Goal: Information Seeking & Learning: Learn about a topic

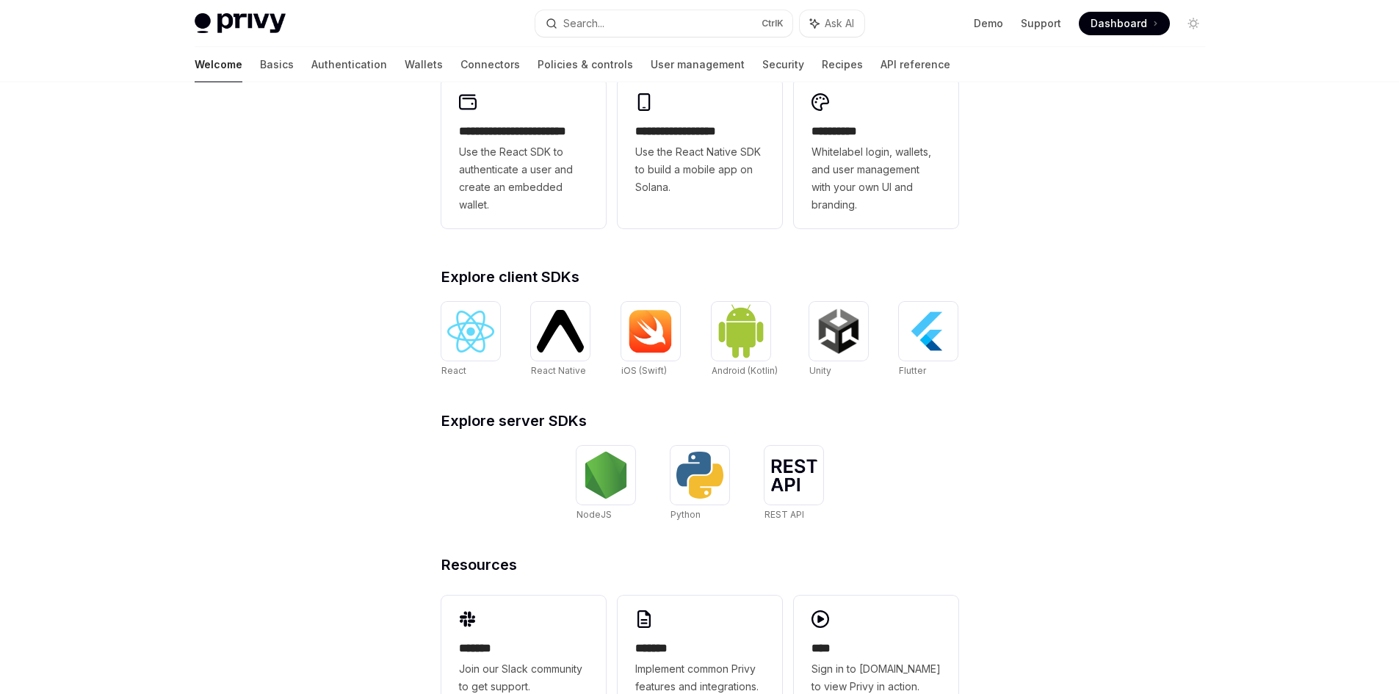
scroll to position [441, 0]
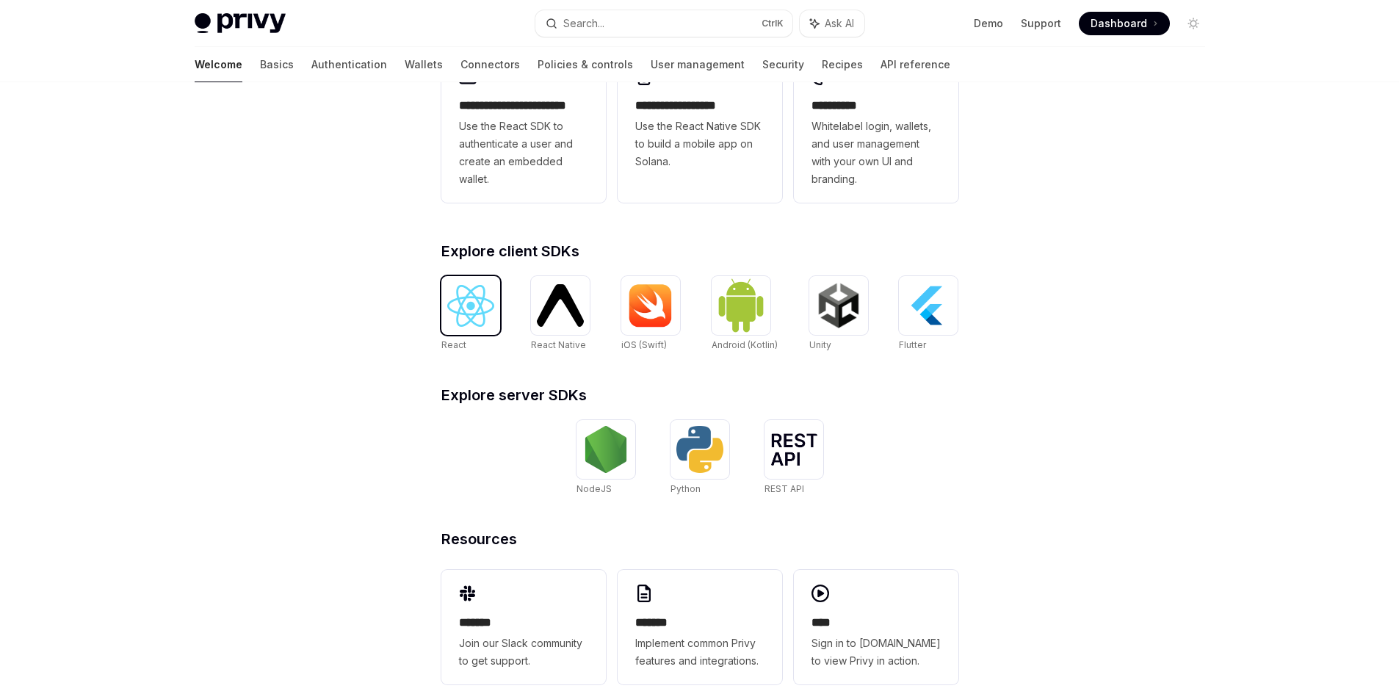
click at [451, 301] on img at bounding box center [470, 306] width 47 height 42
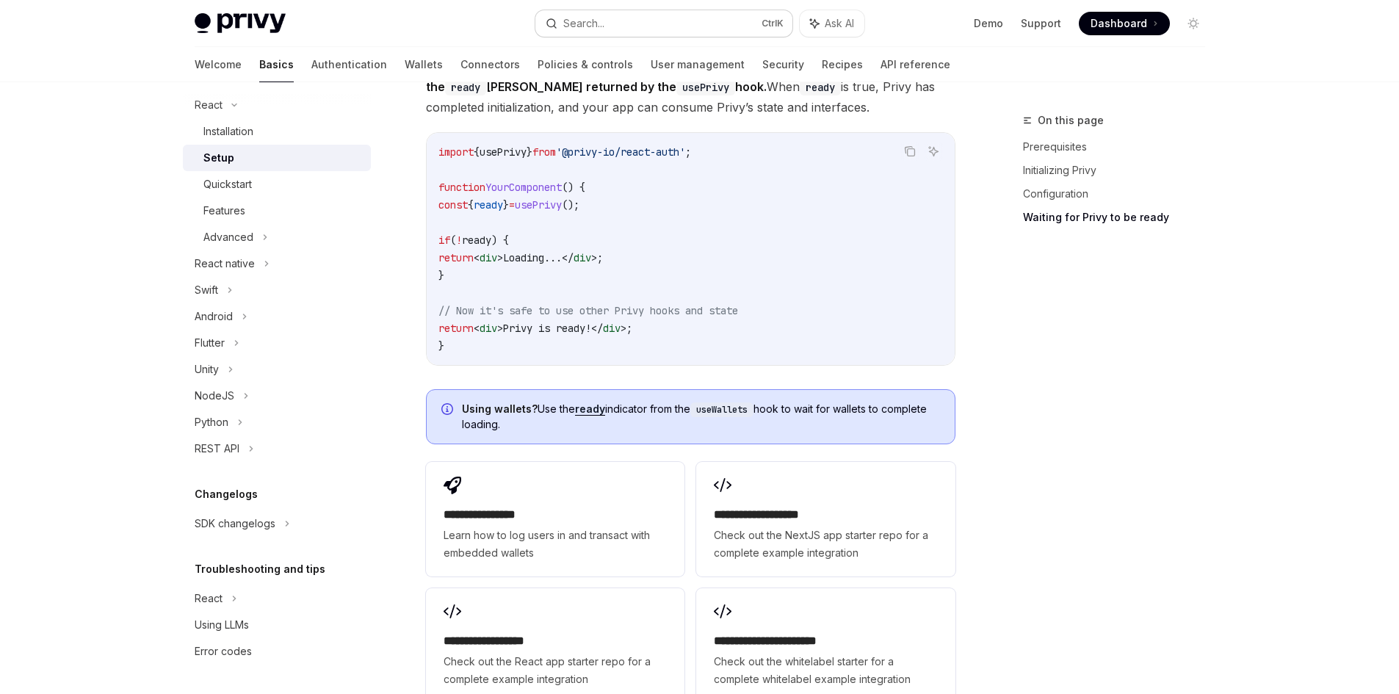
scroll to position [1540, 0]
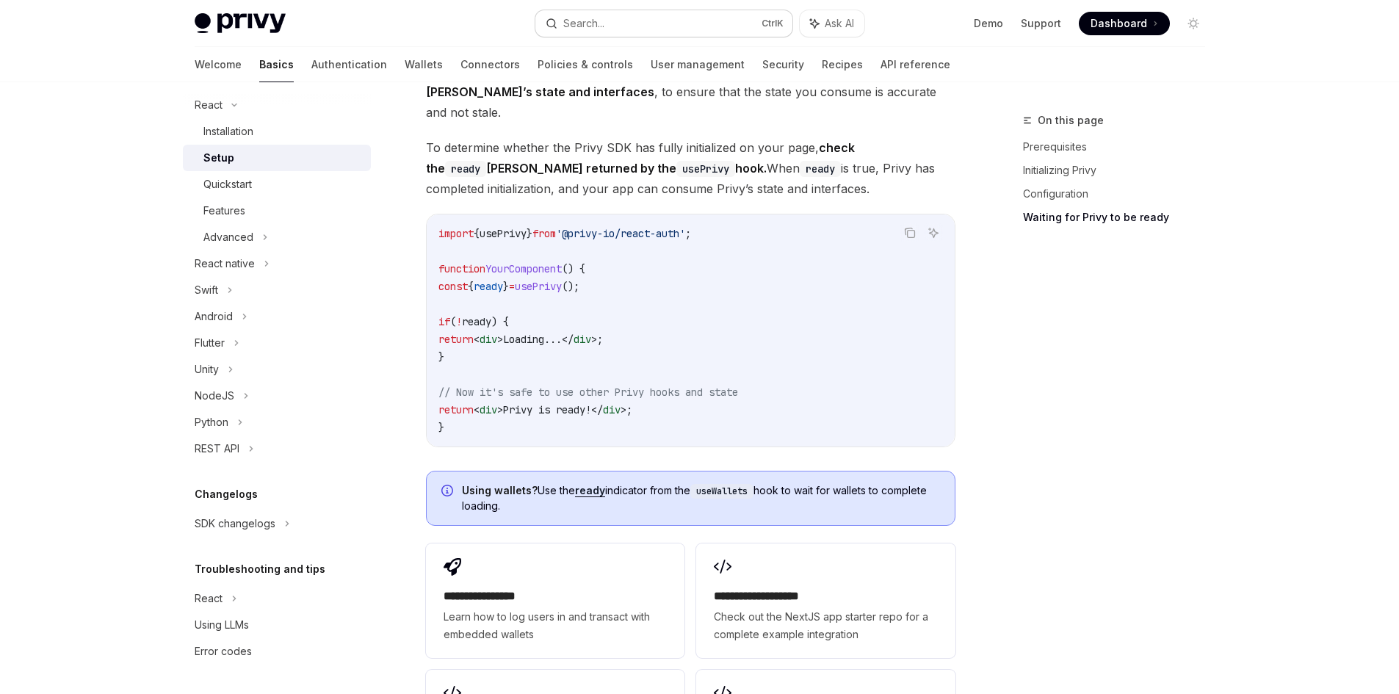
click at [581, 19] on div "Search..." at bounding box center [583, 24] width 41 height 18
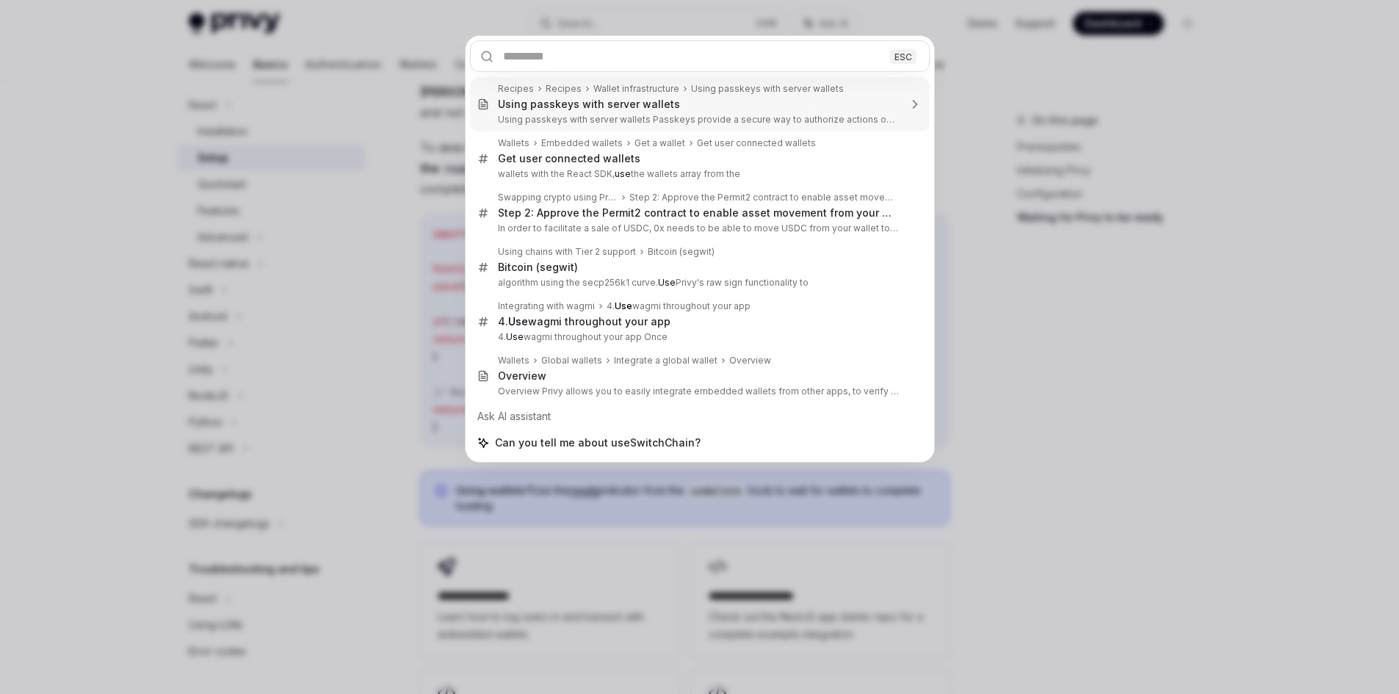
type textarea "*"
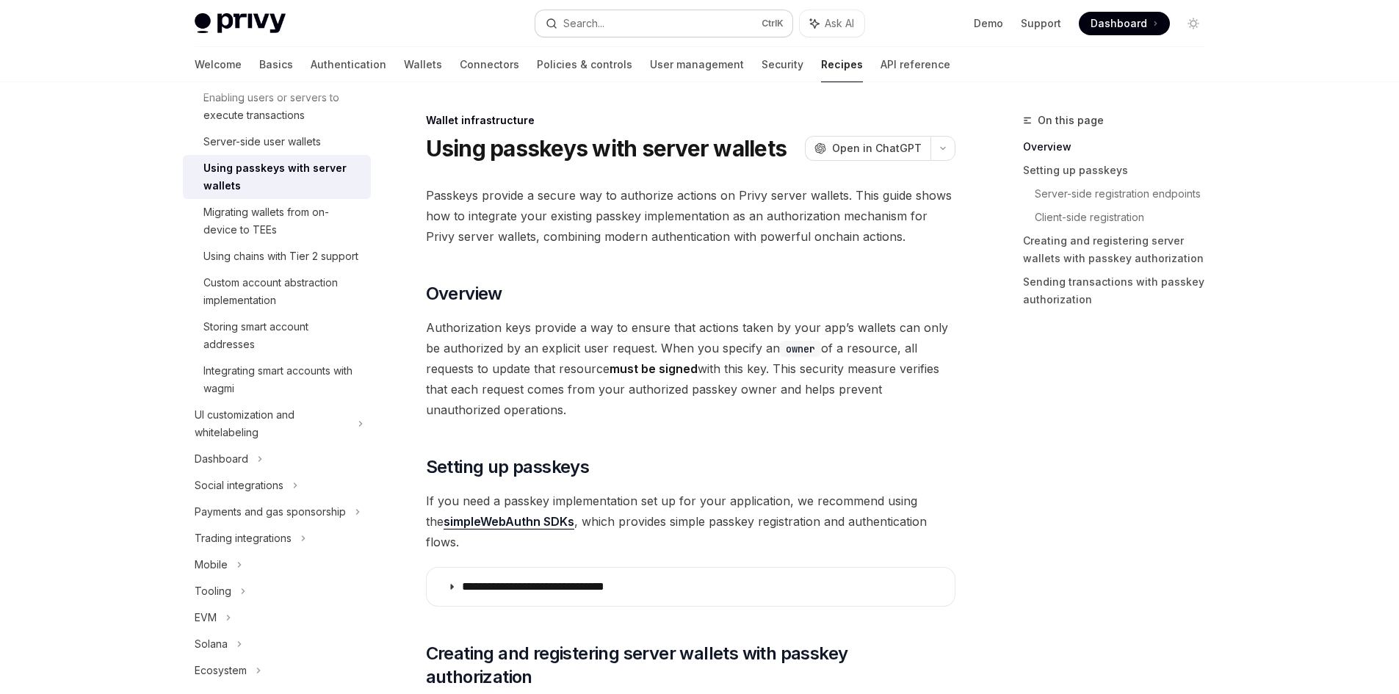
click at [642, 26] on button "Search... Ctrl K" at bounding box center [663, 23] width 257 height 26
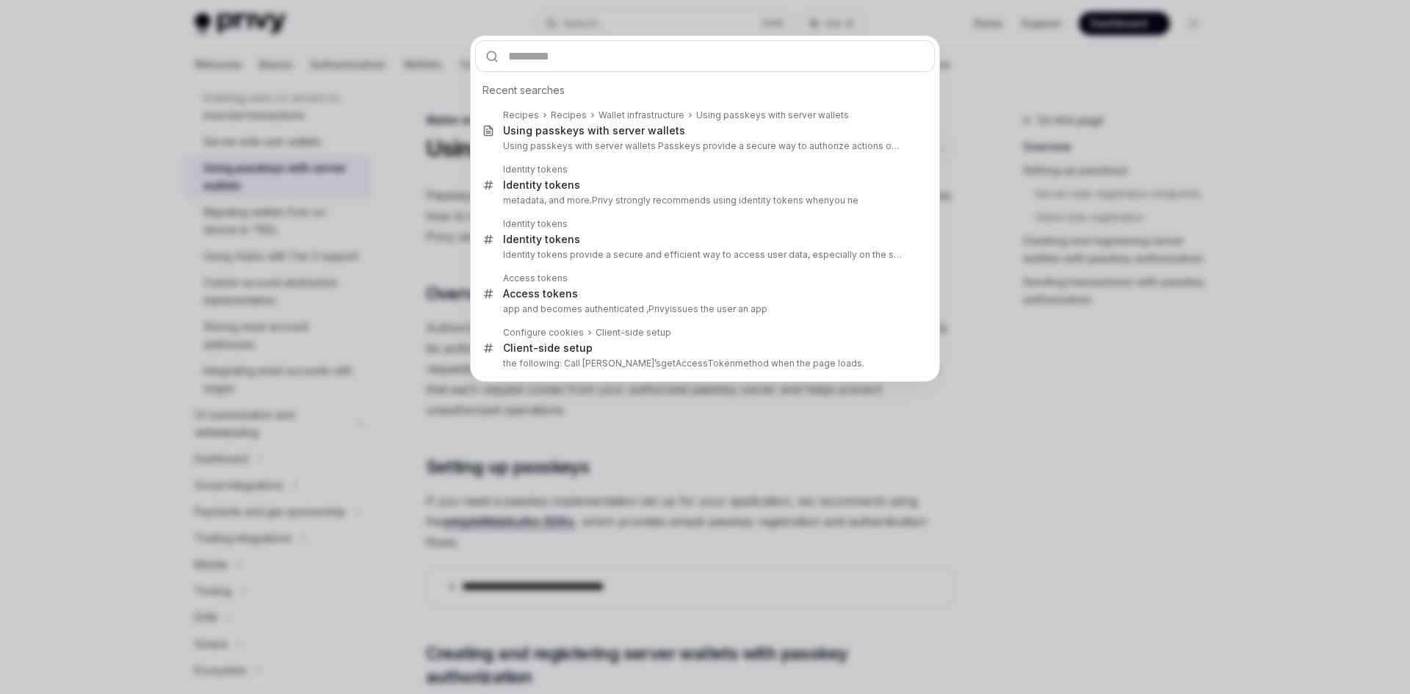
type input "**********"
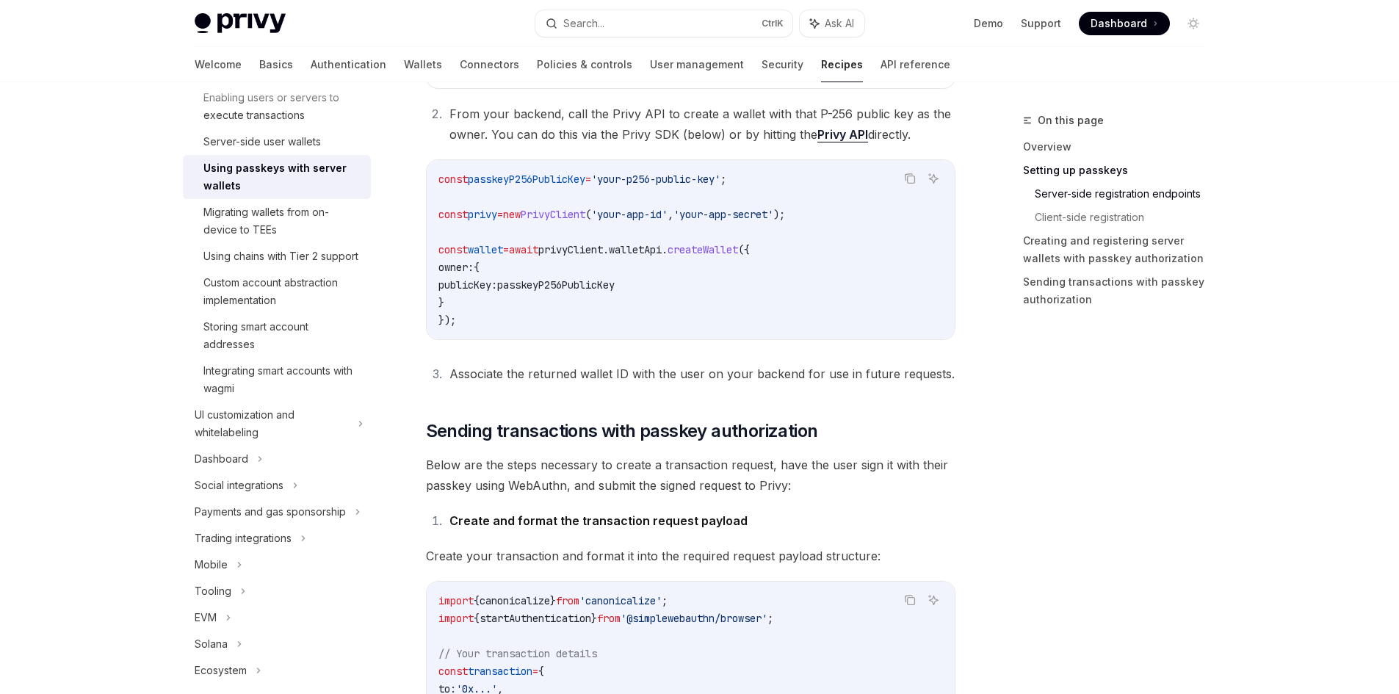
scroll to position [743, 0]
